Goal: Navigation & Orientation: Find specific page/section

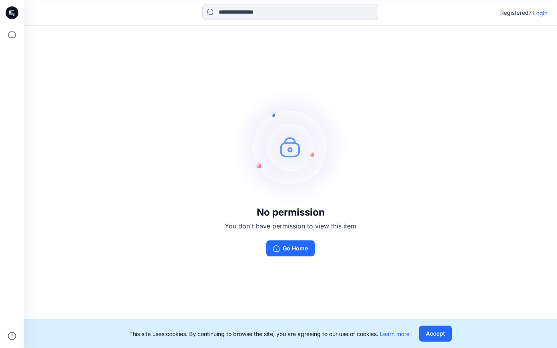
click at [542, 12] on p "Login" at bounding box center [540, 13] width 14 height 8
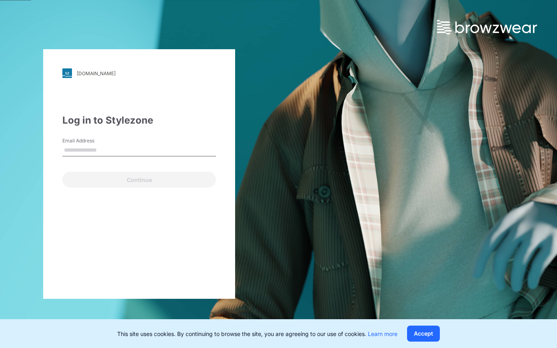
type input "**********"
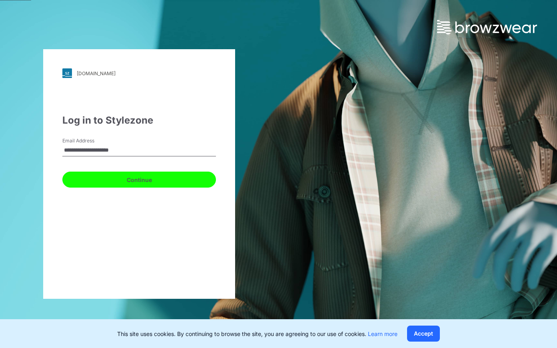
click at [116, 183] on button "Continue" at bounding box center [138, 179] width 153 height 16
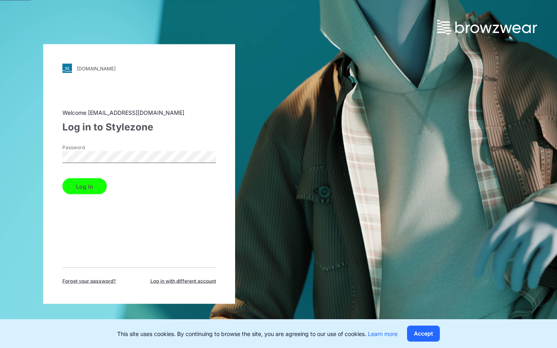
click at [79, 177] on div "Log in" at bounding box center [138, 184] width 153 height 19
click at [81, 185] on button "Log in" at bounding box center [84, 186] width 44 height 16
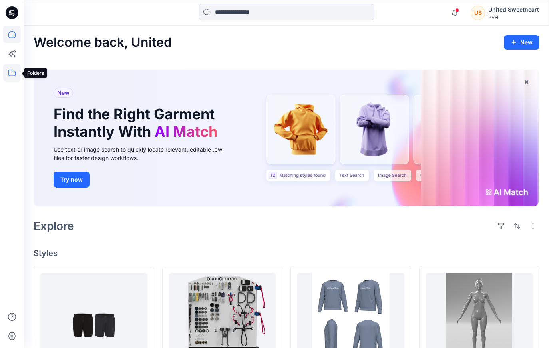
click at [15, 71] on icon at bounding box center [11, 73] width 7 height 6
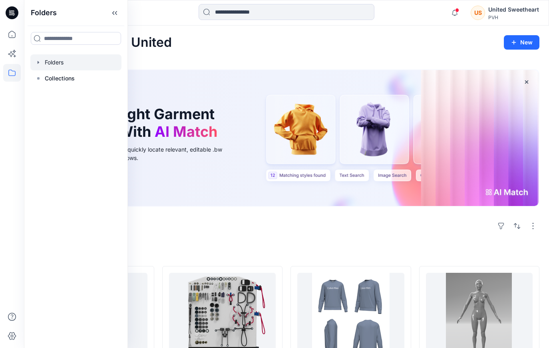
click at [62, 63] on div at bounding box center [75, 62] width 91 height 16
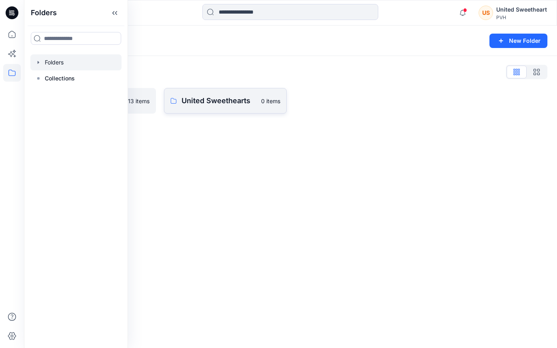
click at [231, 100] on p "United Sweethearts" at bounding box center [218, 100] width 74 height 11
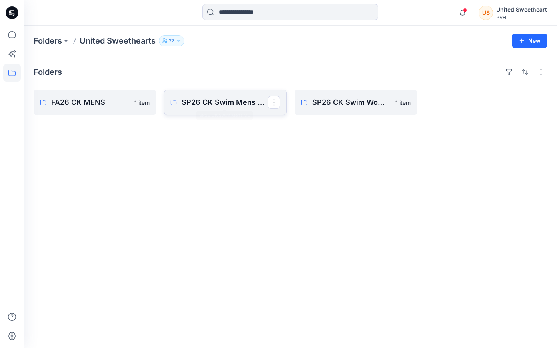
click at [249, 106] on p "SP26 CK Swim Mens ML" at bounding box center [224, 102] width 86 height 11
